Goal: Information Seeking & Learning: Learn about a topic

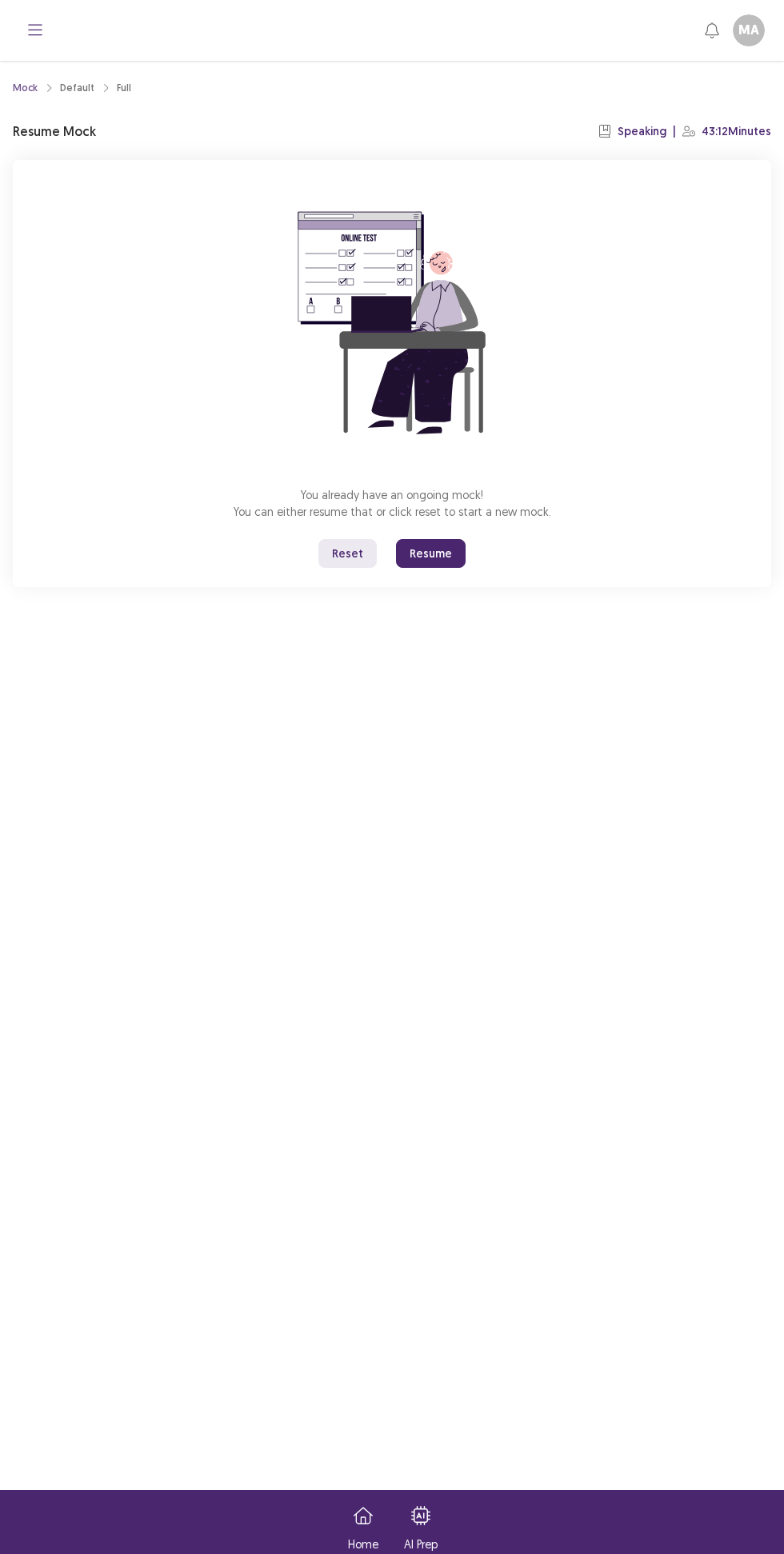
click at [434, 557] on button "Resume" at bounding box center [431, 554] width 70 height 29
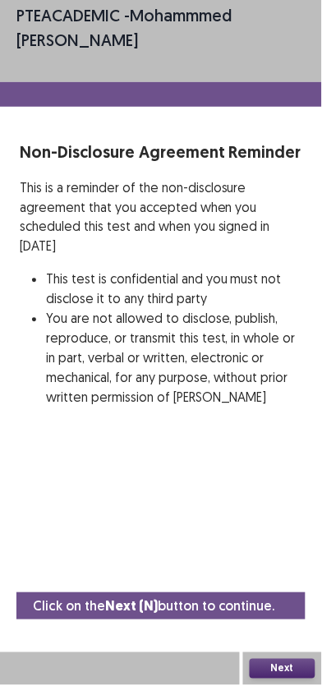
click at [283, 676] on button "Next" at bounding box center [283, 670] width 66 height 20
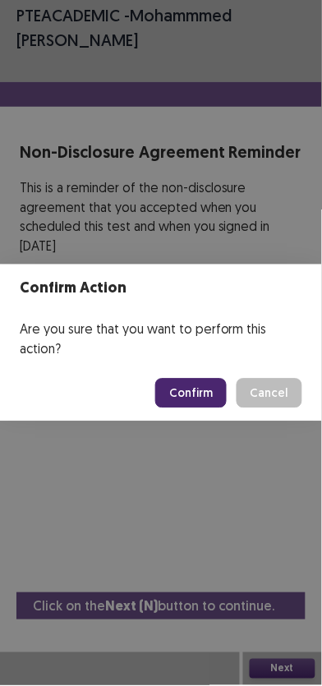
click at [196, 393] on button "Confirm" at bounding box center [191, 394] width 72 height 30
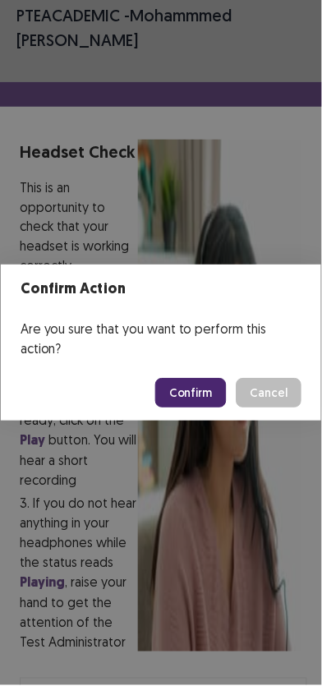
scroll to position [161, 0]
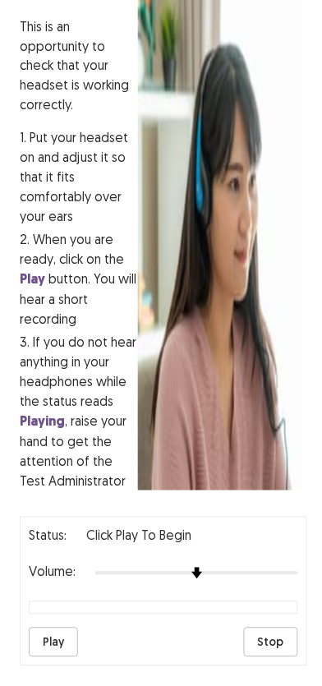
click at [51, 629] on button "Play" at bounding box center [53, 644] width 49 height 30
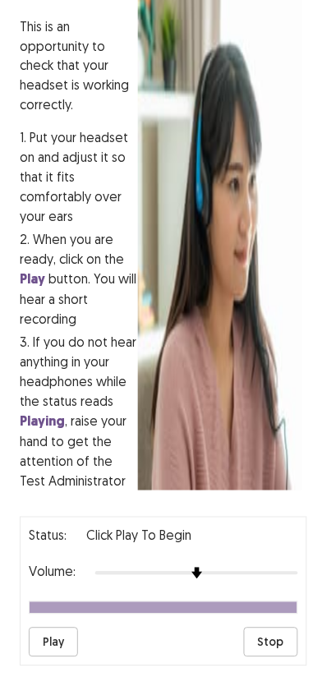
click at [64, 629] on button "Play" at bounding box center [53, 644] width 49 height 30
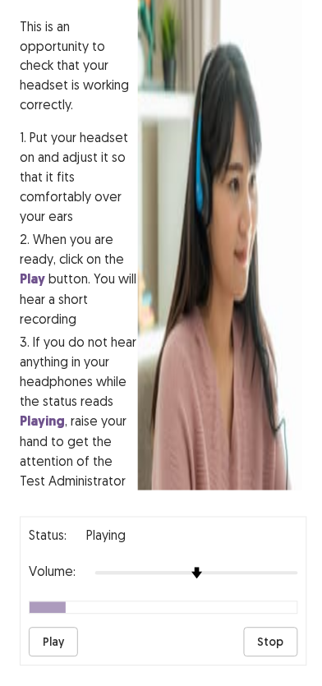
click at [203, 569] on img at bounding box center [198, 575] width 12 height 12
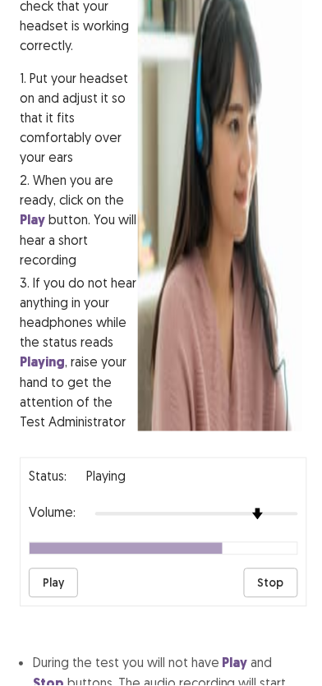
scroll to position [219, 0]
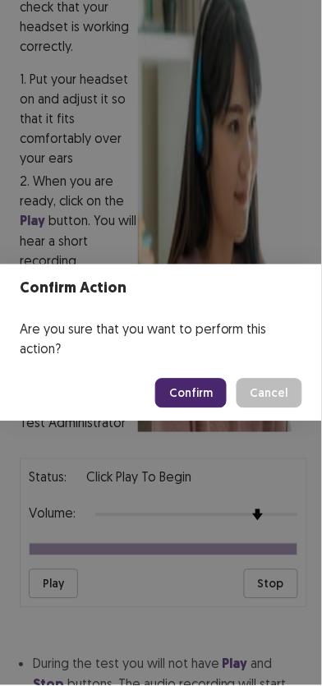
click at [206, 387] on button "Confirm" at bounding box center [191, 394] width 72 height 30
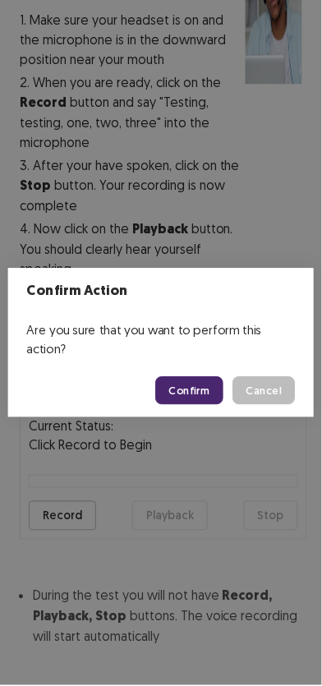
scroll to position [309, 0]
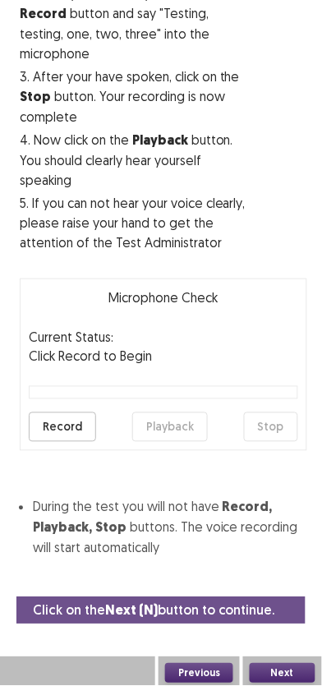
click at [56, 426] on button "Record" at bounding box center [62, 428] width 67 height 30
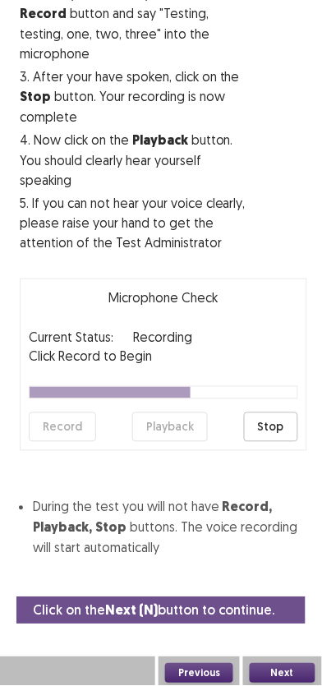
click at [286, 413] on button "Stop" at bounding box center [271, 428] width 54 height 30
click at [192, 436] on button "Playback" at bounding box center [170, 428] width 76 height 30
click at [281, 666] on button "Next" at bounding box center [283, 674] width 66 height 20
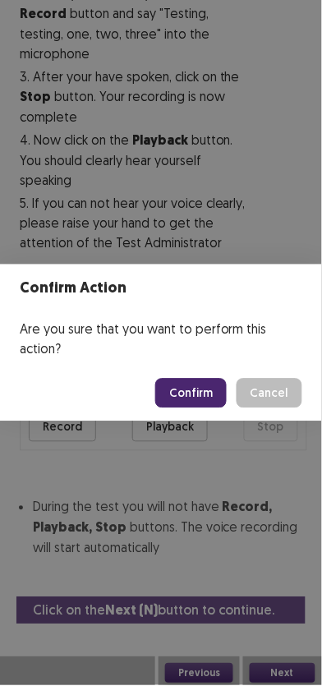
click at [197, 393] on button "Confirm" at bounding box center [191, 394] width 72 height 30
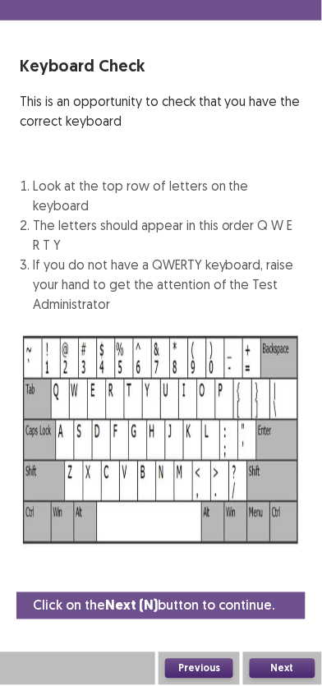
scroll to position [66, 0]
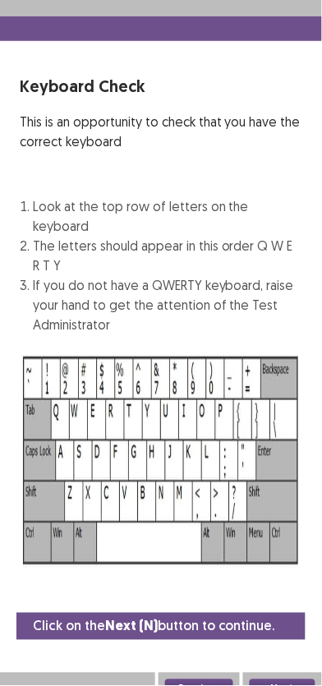
click at [284, 681] on button "Next" at bounding box center [283, 691] width 66 height 20
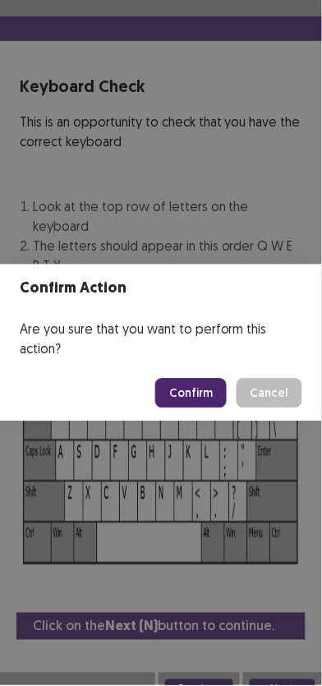
click at [192, 391] on button "Confirm" at bounding box center [191, 394] width 72 height 30
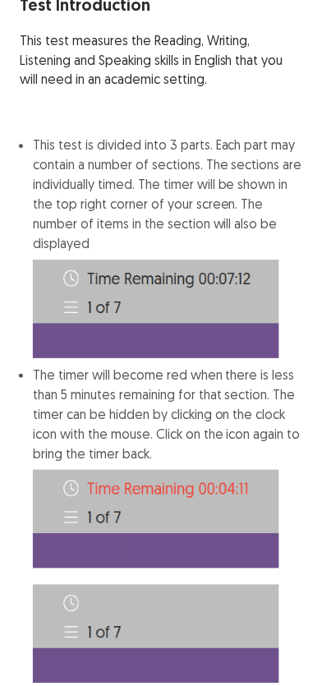
scroll to position [541, 0]
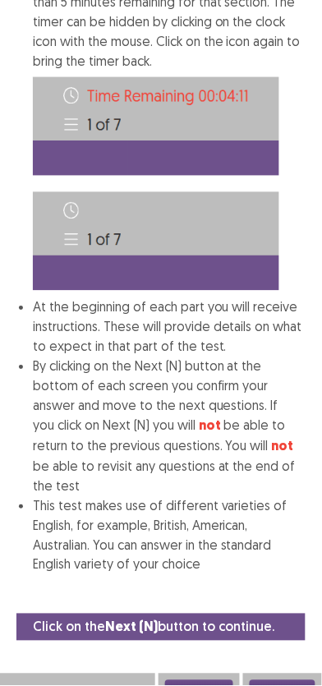
click at [280, 682] on button "Next" at bounding box center [283, 692] width 66 height 20
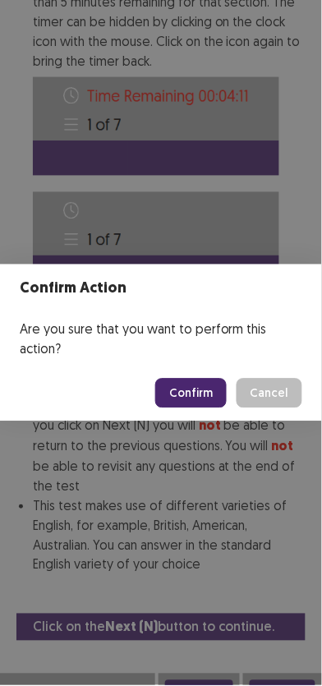
click at [192, 387] on button "Confirm" at bounding box center [191, 394] width 72 height 30
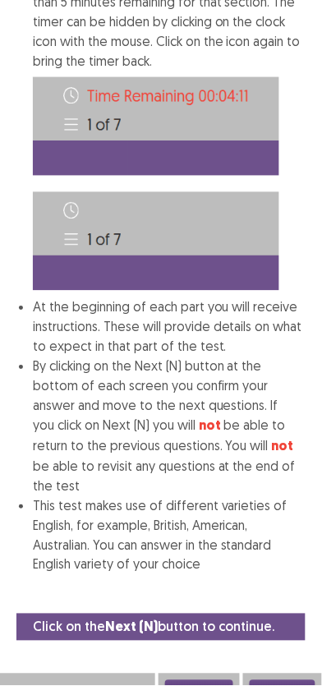
scroll to position [15, 0]
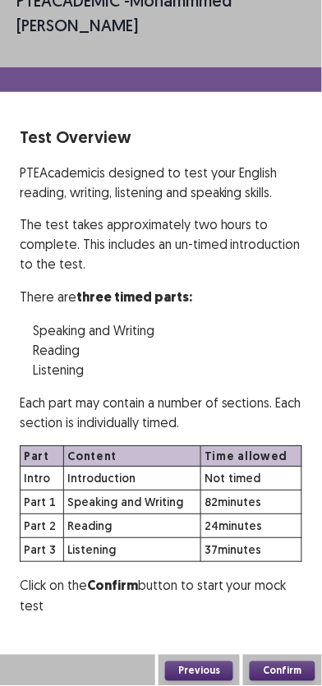
click at [215, 666] on button "Previous" at bounding box center [199, 673] width 68 height 20
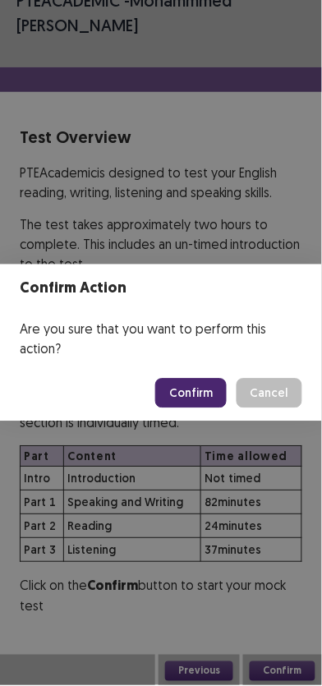
click at [286, 382] on button "Cancel" at bounding box center [270, 394] width 66 height 30
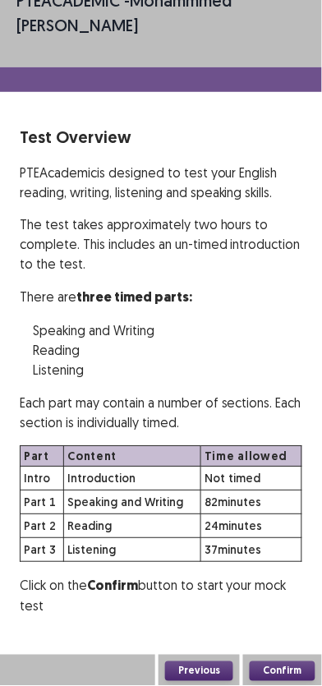
click at [288, 665] on button "Confirm" at bounding box center [283, 673] width 66 height 20
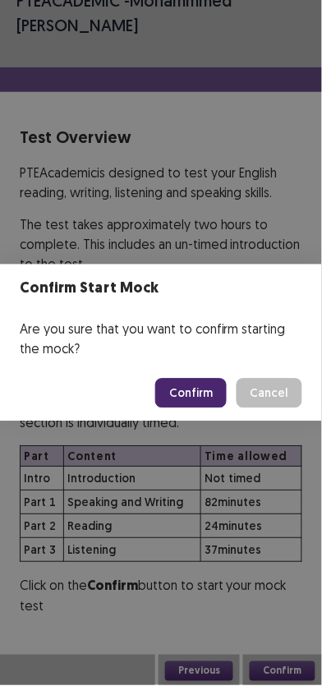
click at [209, 404] on button "Confirm" at bounding box center [191, 394] width 72 height 30
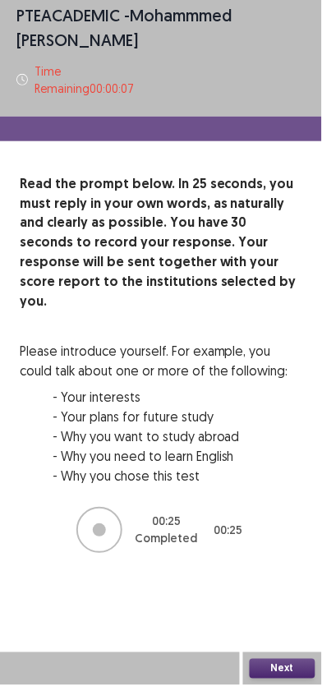
click at [273, 672] on button "Next" at bounding box center [283, 670] width 66 height 20
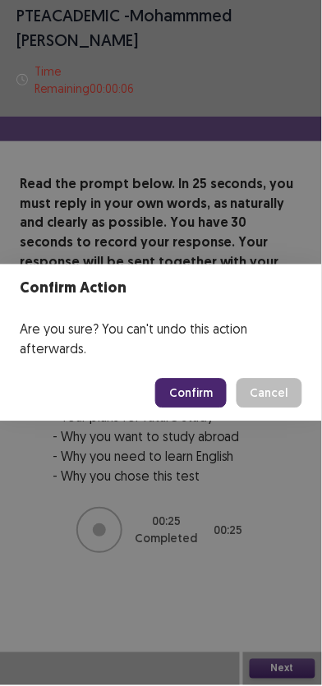
click at [177, 404] on button "Confirm" at bounding box center [191, 394] width 72 height 30
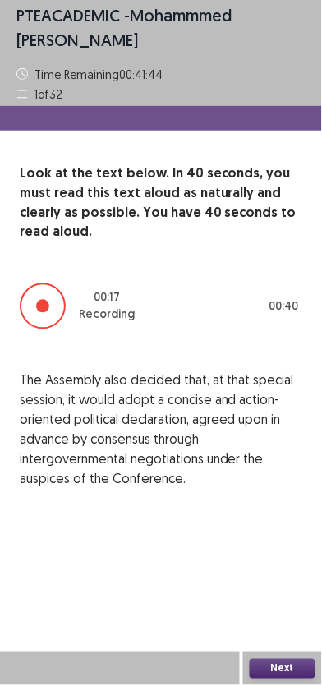
click at [277, 675] on button "Next" at bounding box center [283, 670] width 66 height 20
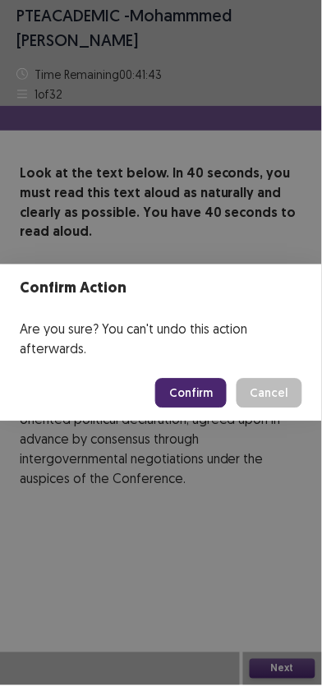
click at [189, 386] on button "Confirm" at bounding box center [191, 394] width 72 height 30
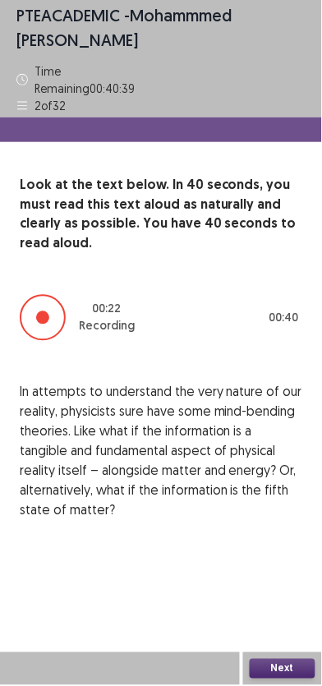
click at [261, 662] on button "Next" at bounding box center [283, 670] width 66 height 20
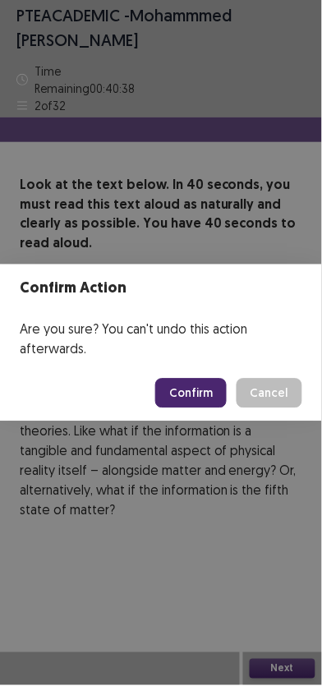
click at [188, 395] on button "Confirm" at bounding box center [191, 394] width 72 height 30
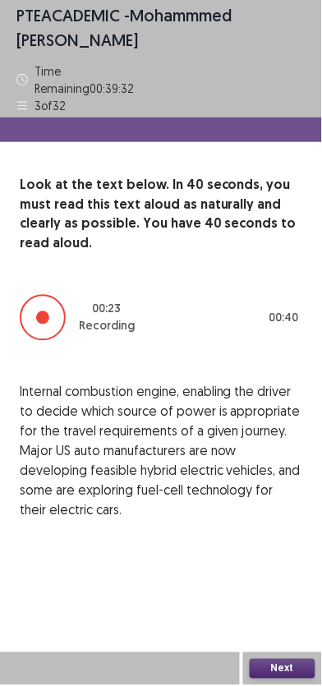
click at [270, 668] on button "Next" at bounding box center [283, 670] width 66 height 20
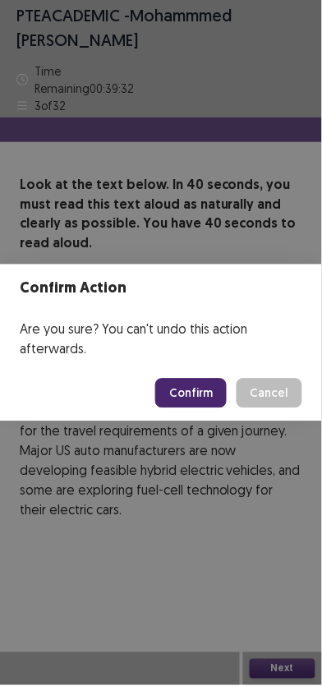
click at [178, 385] on button "Confirm" at bounding box center [191, 394] width 72 height 30
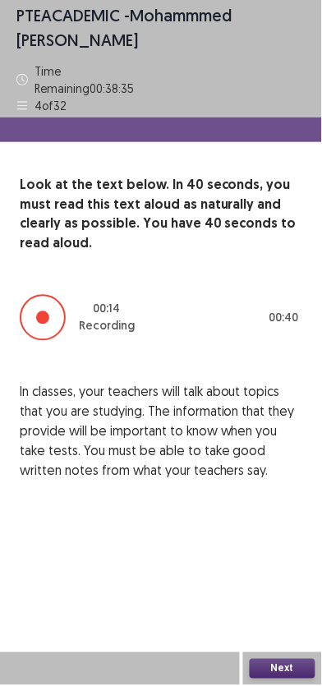
click at [292, 676] on button "Next" at bounding box center [283, 670] width 66 height 20
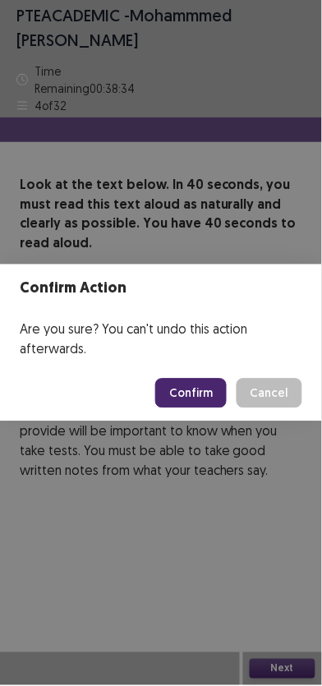
click at [212, 379] on button "Confirm" at bounding box center [191, 394] width 72 height 30
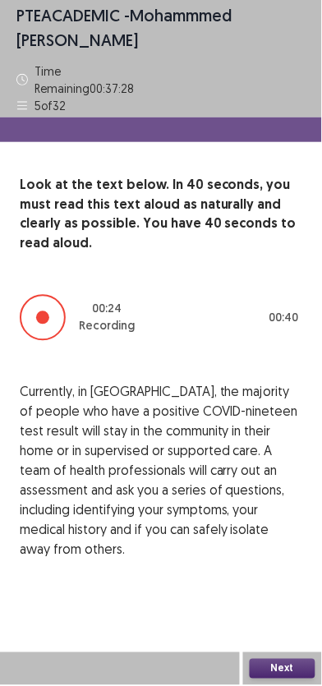
click at [287, 663] on button "Next" at bounding box center [283, 670] width 66 height 20
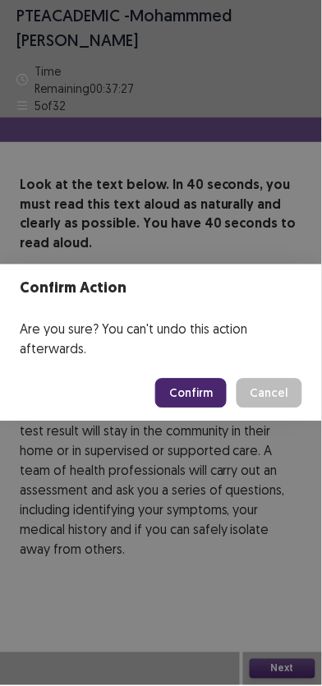
click at [191, 395] on button "Confirm" at bounding box center [191, 394] width 72 height 30
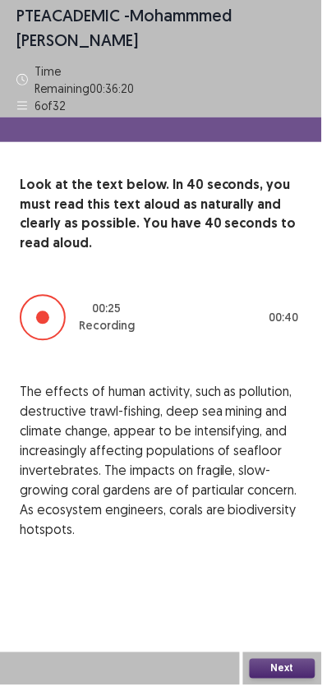
click at [285, 666] on button "Next" at bounding box center [283, 670] width 66 height 20
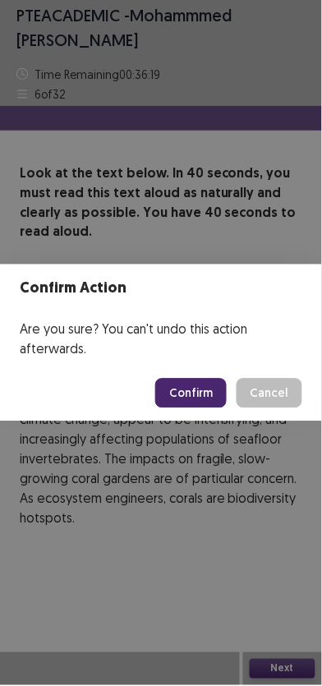
click at [198, 402] on button "Confirm" at bounding box center [191, 394] width 72 height 30
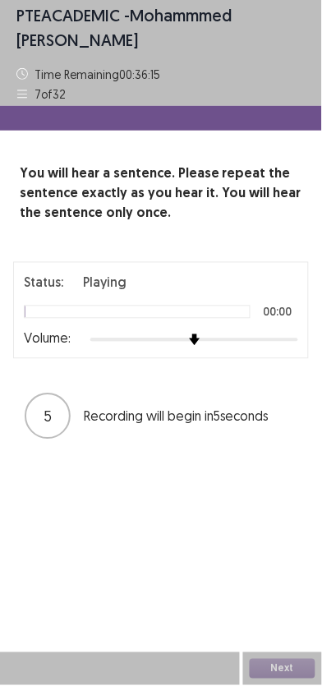
click at [201, 339] on img at bounding box center [195, 341] width 12 height 12
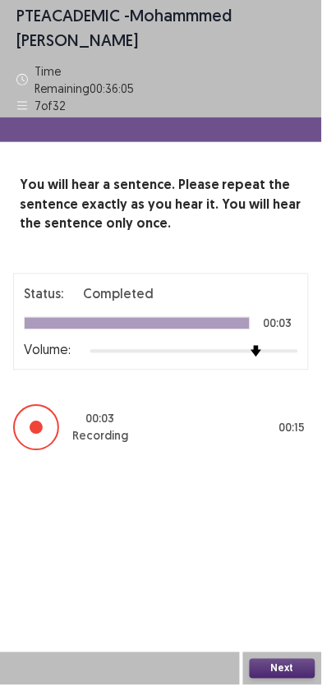
click at [288, 667] on button "Next" at bounding box center [283, 670] width 66 height 20
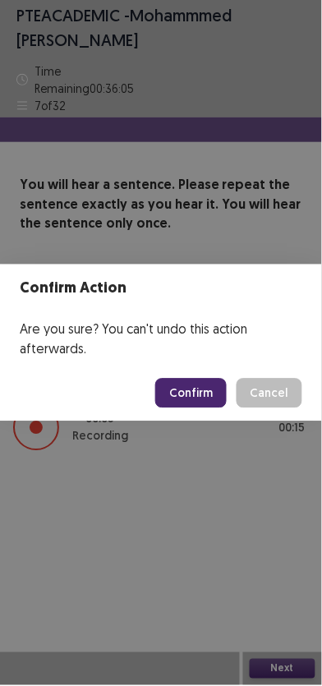
click at [188, 379] on button "Confirm" at bounding box center [191, 394] width 72 height 30
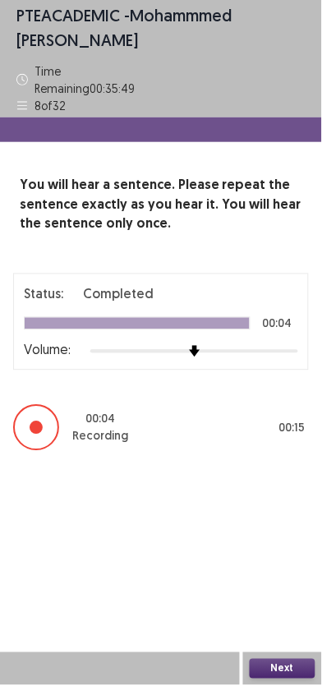
click at [294, 669] on button "Next" at bounding box center [283, 670] width 66 height 20
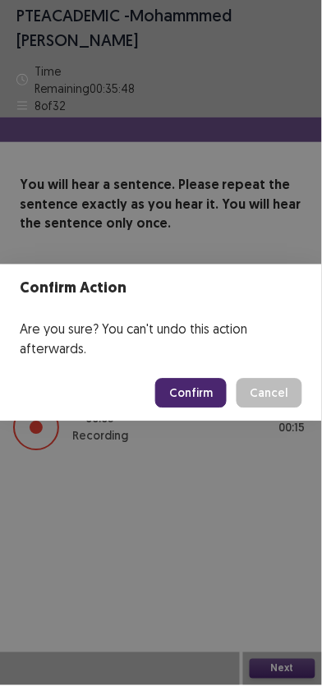
click at [183, 399] on button "Confirm" at bounding box center [191, 394] width 72 height 30
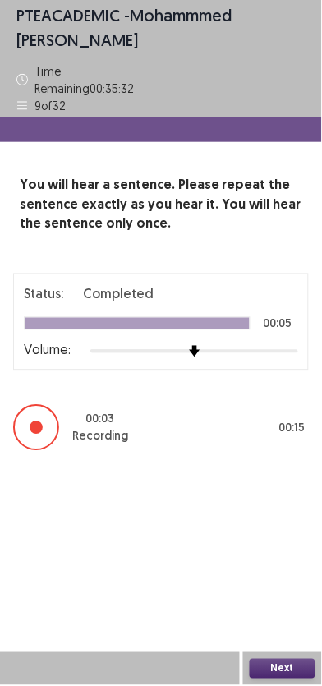
click at [289, 673] on button "Next" at bounding box center [283, 670] width 66 height 20
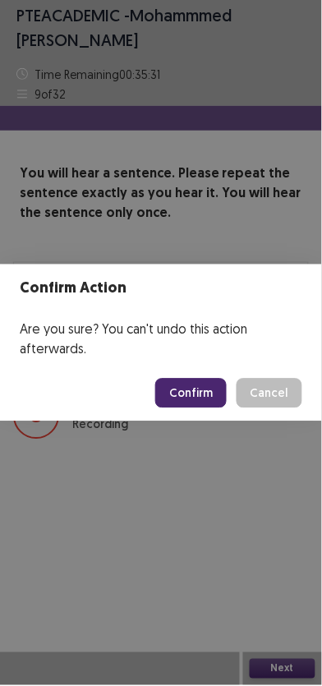
click at [207, 387] on button "Confirm" at bounding box center [191, 394] width 72 height 30
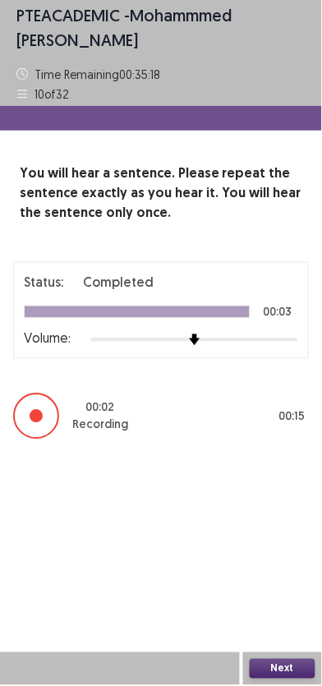
click at [284, 665] on button "Next" at bounding box center [283, 670] width 66 height 20
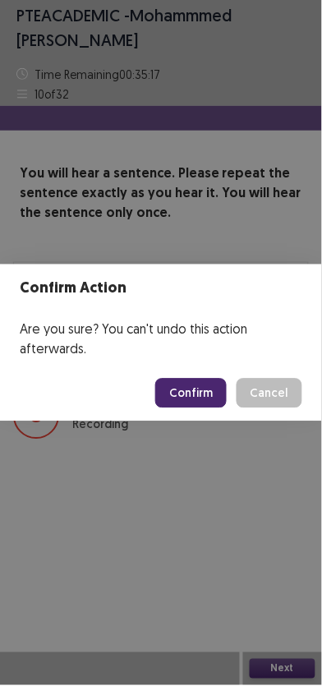
click at [207, 395] on button "Confirm" at bounding box center [191, 394] width 72 height 30
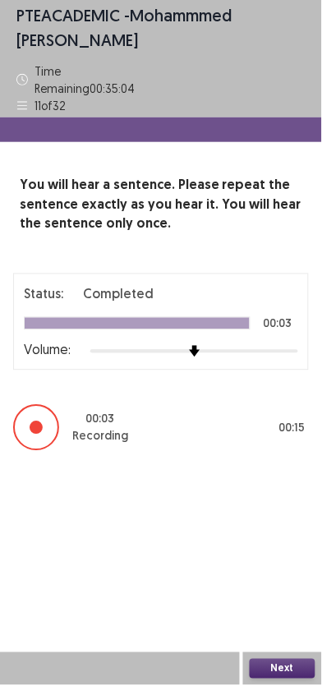
click at [283, 664] on button "Next" at bounding box center [283, 670] width 66 height 20
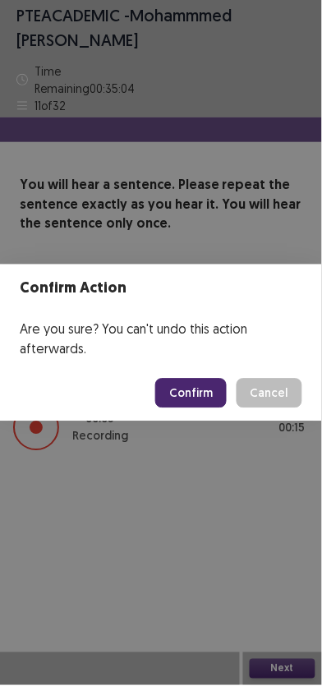
click at [201, 394] on button "Confirm" at bounding box center [191, 394] width 72 height 30
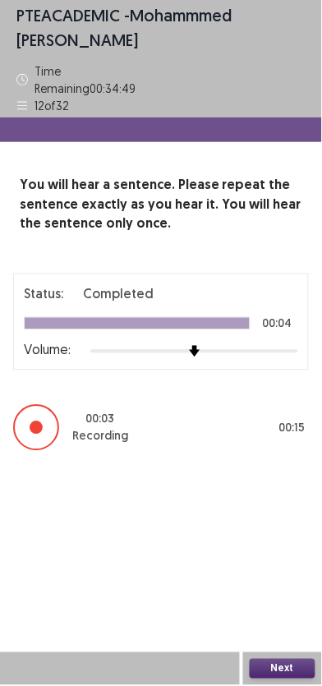
click at [288, 662] on button "Next" at bounding box center [283, 670] width 66 height 20
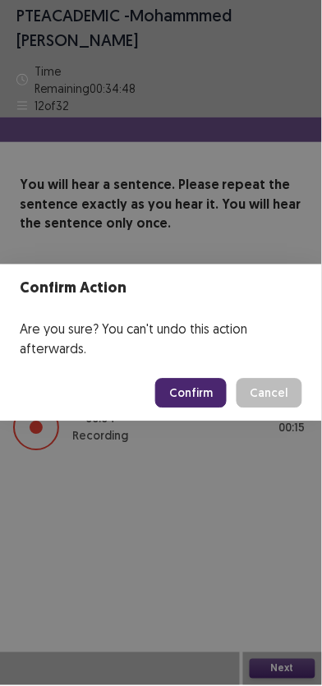
click at [203, 390] on button "Confirm" at bounding box center [191, 394] width 72 height 30
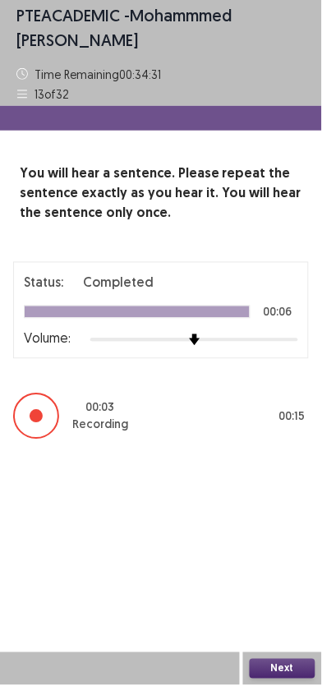
click at [298, 667] on button "Next" at bounding box center [283, 670] width 66 height 20
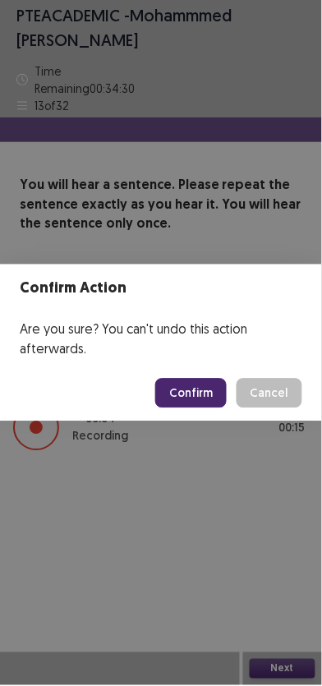
click at [198, 389] on button "Confirm" at bounding box center [191, 394] width 72 height 30
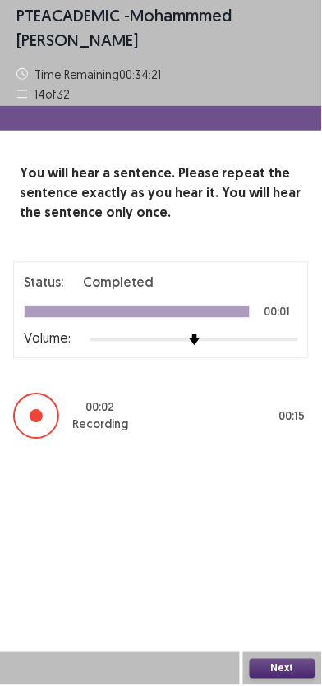
click at [288, 671] on button "Next" at bounding box center [283, 670] width 66 height 20
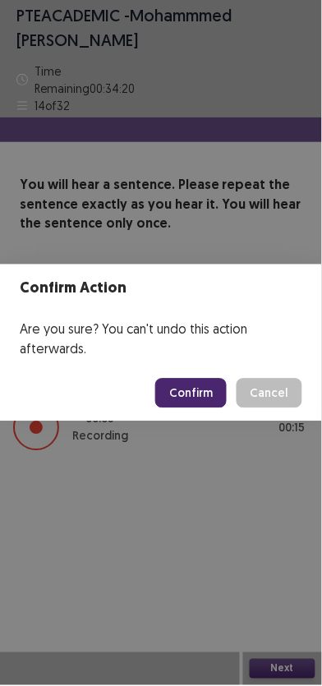
click at [206, 390] on button "Confirm" at bounding box center [191, 394] width 72 height 30
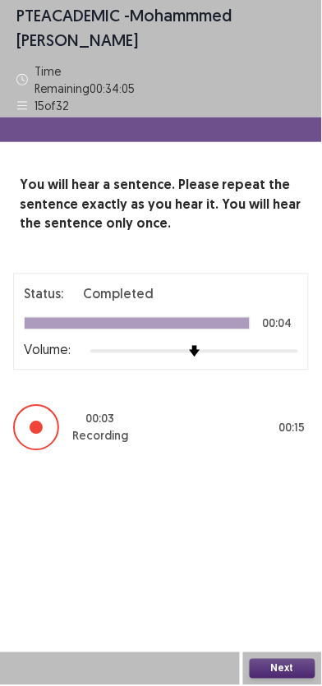
click at [297, 668] on button "Next" at bounding box center [283, 670] width 66 height 20
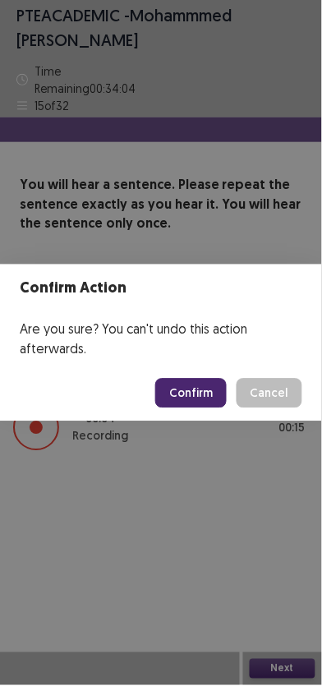
click at [204, 379] on button "Confirm" at bounding box center [191, 394] width 72 height 30
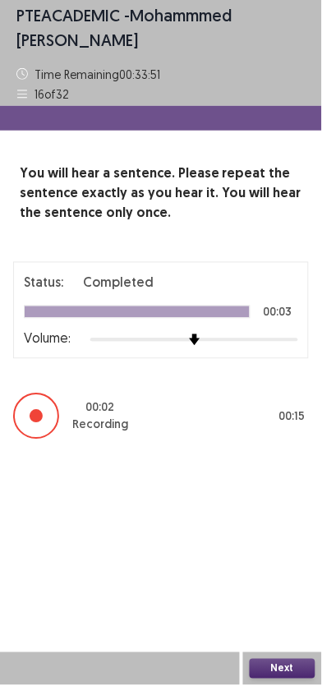
click at [276, 662] on button "Next" at bounding box center [283, 670] width 66 height 20
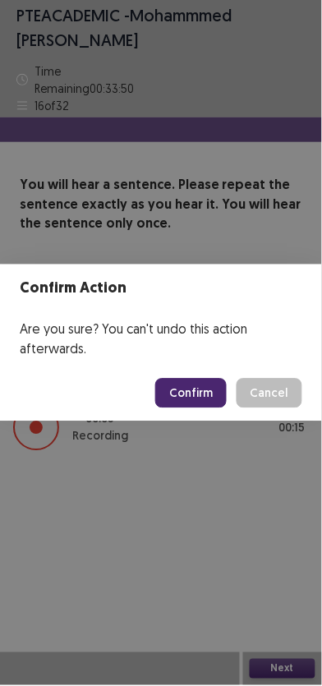
click at [197, 387] on button "Confirm" at bounding box center [191, 394] width 72 height 30
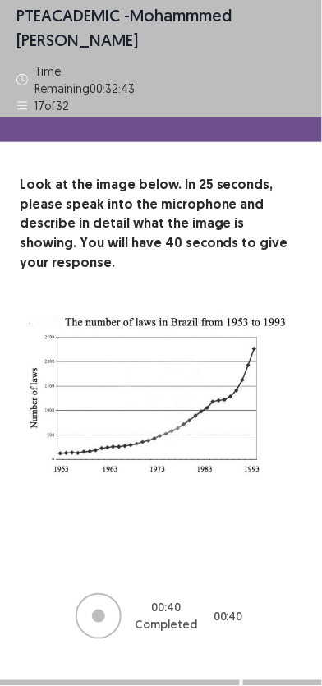
click at [306, 688] on button "Next" at bounding box center [283, 698] width 66 height 20
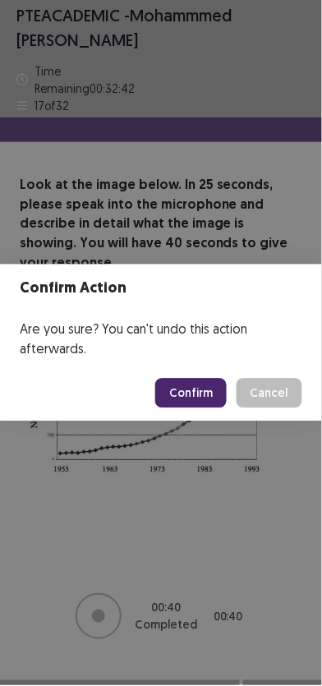
click at [203, 398] on button "Confirm" at bounding box center [191, 394] width 72 height 30
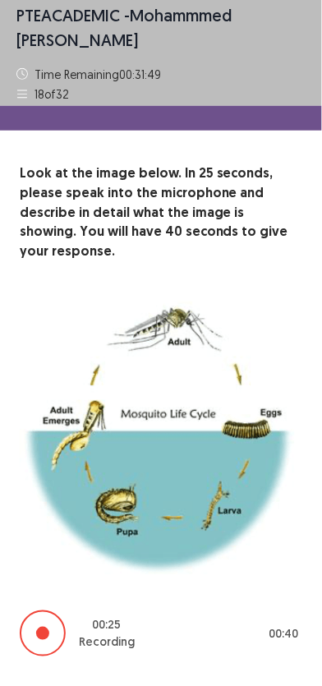
scroll to position [26, 0]
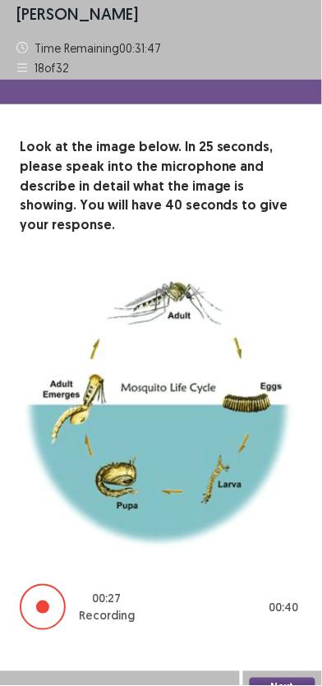
click at [292, 679] on button "Next" at bounding box center [283, 689] width 66 height 20
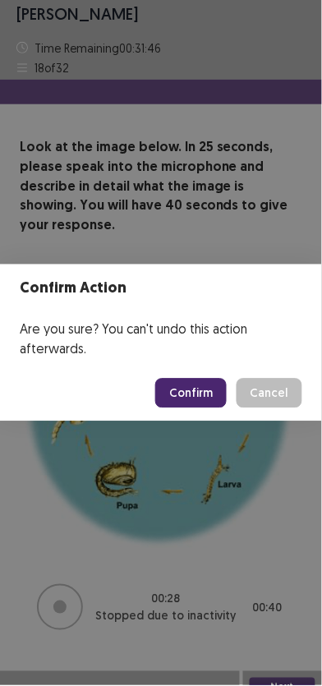
click at [210, 395] on button "Confirm" at bounding box center [191, 394] width 72 height 30
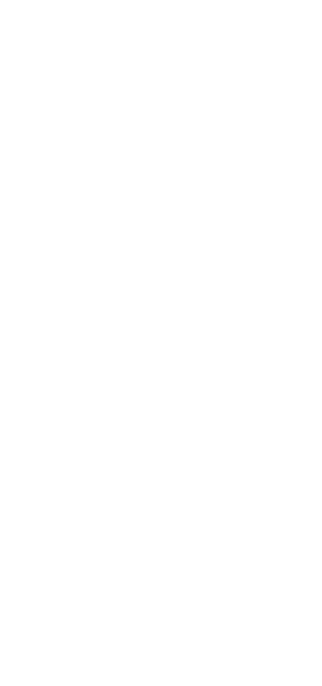
scroll to position [0, 0]
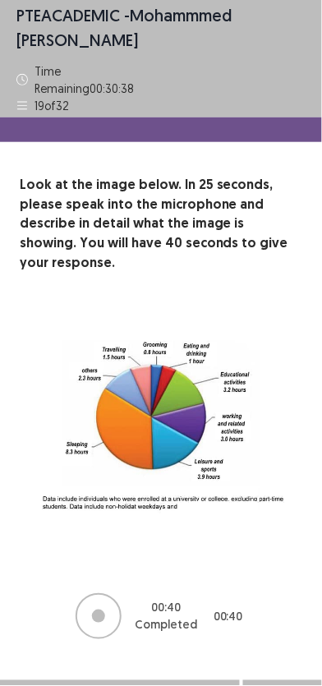
click at [295, 688] on button "Next" at bounding box center [283, 698] width 66 height 20
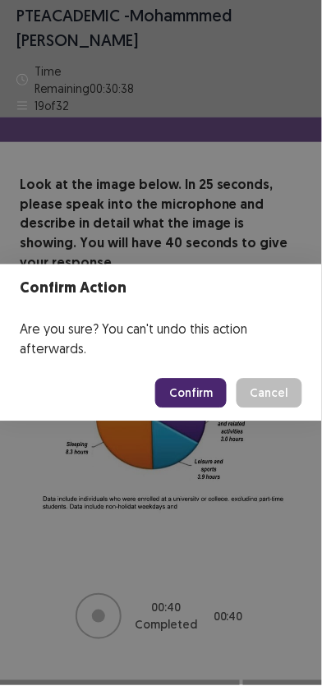
click at [198, 393] on button "Confirm" at bounding box center [191, 394] width 72 height 30
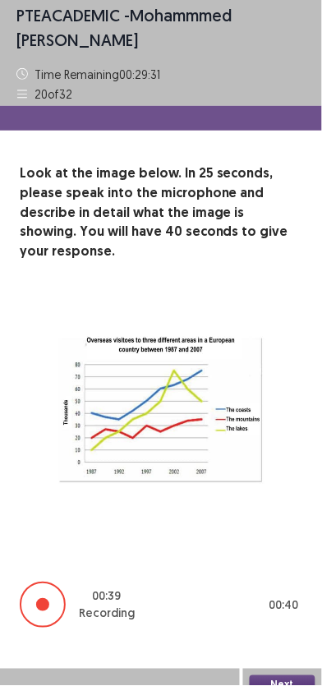
click at [291, 677] on button "Next" at bounding box center [283, 687] width 66 height 20
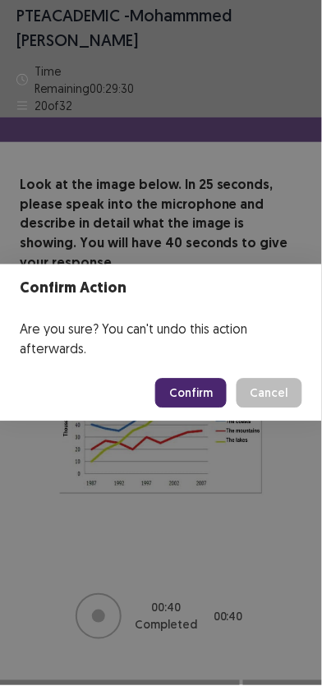
click at [206, 399] on button "Confirm" at bounding box center [191, 394] width 72 height 30
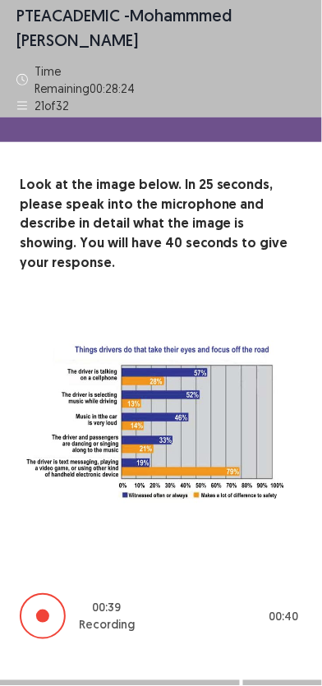
click at [290, 688] on button "Next" at bounding box center [283, 698] width 66 height 20
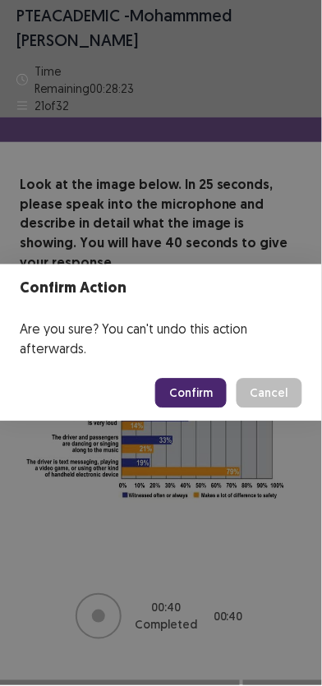
click at [201, 379] on button "Confirm" at bounding box center [191, 394] width 72 height 30
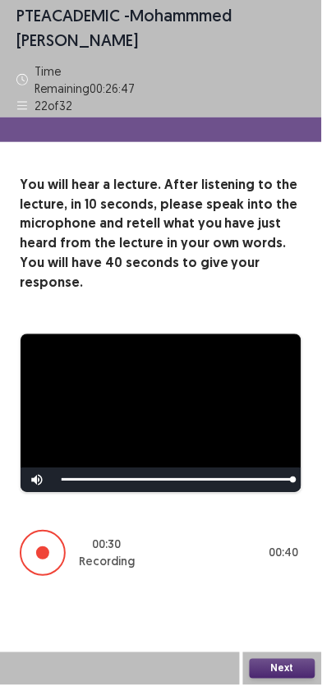
click at [289, 679] on button "Next" at bounding box center [283, 670] width 66 height 20
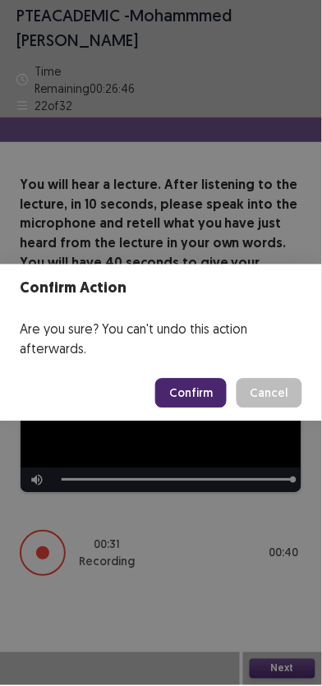
click at [211, 382] on button "Confirm" at bounding box center [191, 394] width 72 height 30
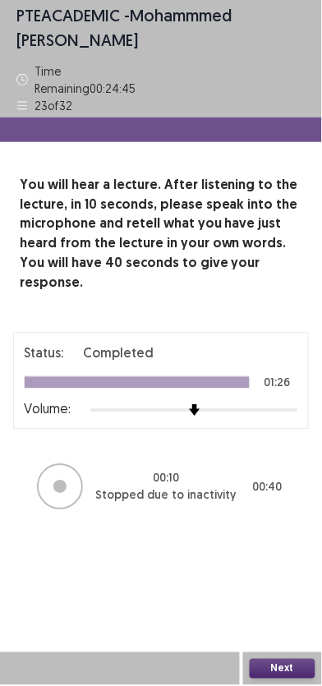
click at [292, 673] on button "Next" at bounding box center [283, 670] width 66 height 20
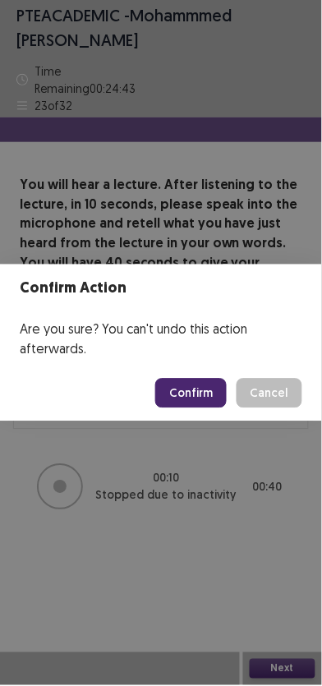
click at [206, 387] on button "Confirm" at bounding box center [191, 394] width 72 height 30
